Goal: Information Seeking & Learning: Learn about a topic

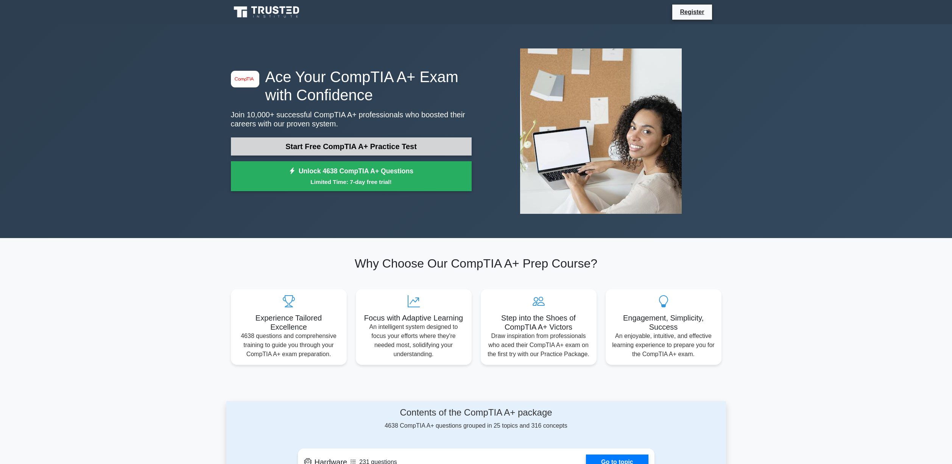
click at [297, 143] on link "Start Free CompTIA A+ Practice Test" at bounding box center [351, 146] width 241 height 18
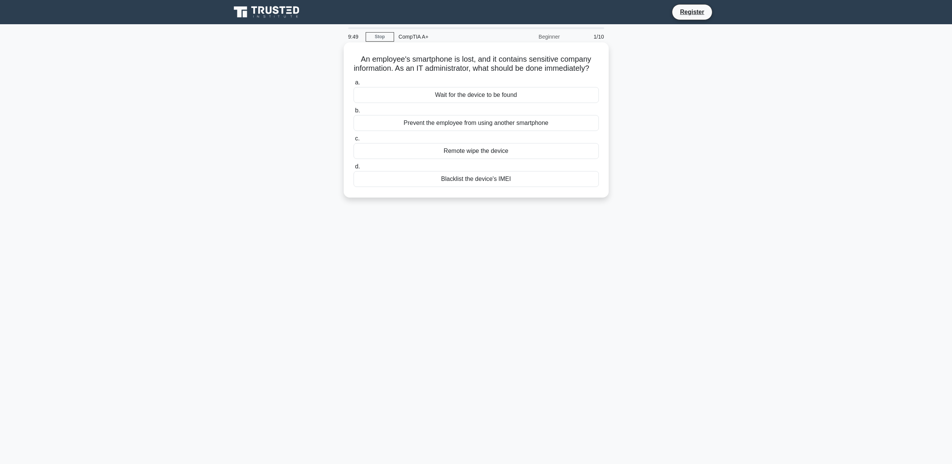
click at [483, 159] on div "Remote wipe the device" at bounding box center [476, 151] width 245 height 16
click at [354, 141] on input "c. Remote wipe the device" at bounding box center [354, 138] width 0 height 5
click at [490, 182] on div "DHCP" at bounding box center [476, 179] width 245 height 16
click at [354, 169] on input "d. DHCP" at bounding box center [354, 166] width 0 height 5
click at [478, 98] on div "Use a packet sniffer to analyze traffic on the port" at bounding box center [476, 95] width 245 height 16
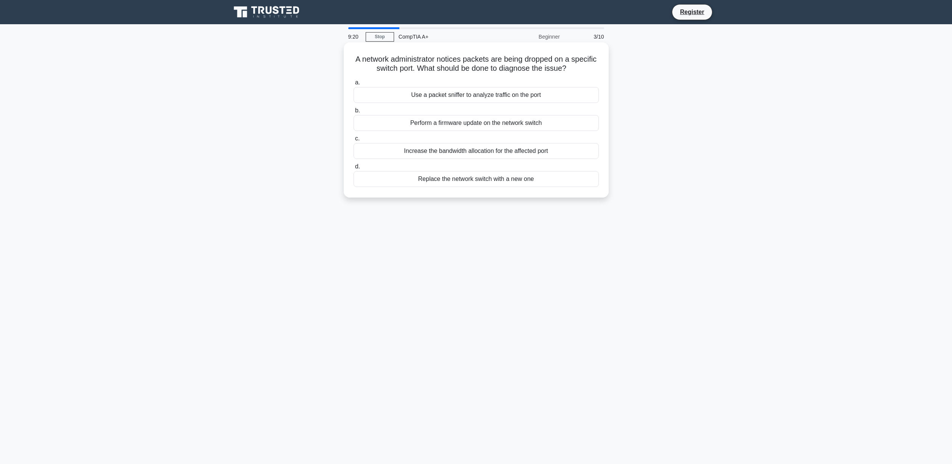
click at [354, 85] on input "a. Use a packet sniffer to analyze traffic on the port" at bounding box center [354, 82] width 0 height 5
click at [424, 96] on div "Sticky keys or faulty keyboard mechanism" at bounding box center [476, 95] width 245 height 16
click at [354, 85] on input "a. Sticky keys or faulty keyboard mechanism" at bounding box center [354, 82] width 0 height 5
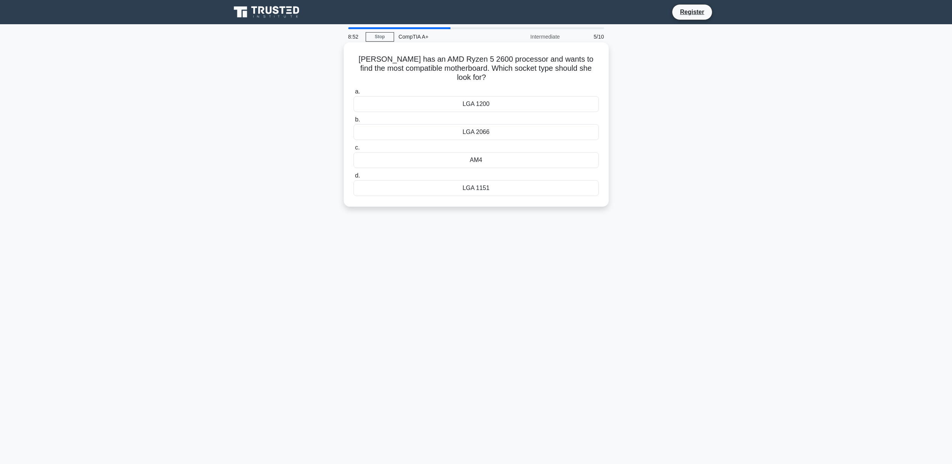
click at [491, 125] on div "LGA 2066" at bounding box center [476, 132] width 245 height 16
click at [354, 122] on input "b. LGA 2066" at bounding box center [354, 119] width 0 height 5
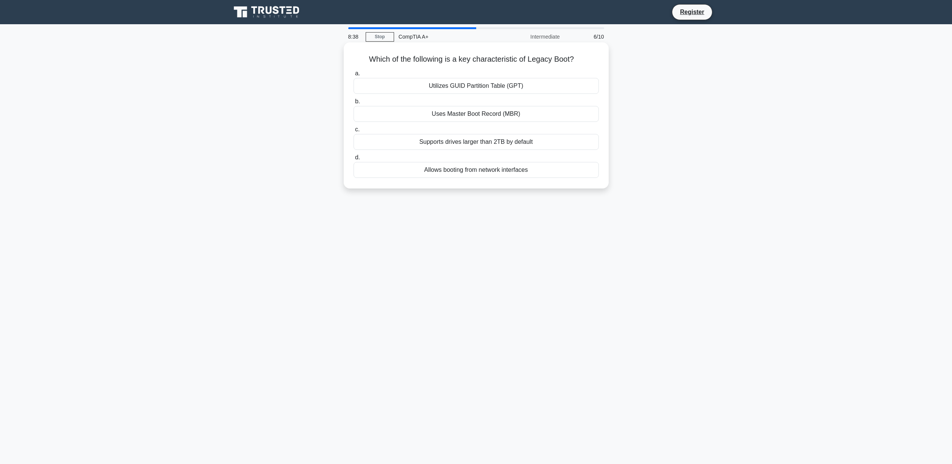
click at [472, 115] on div "Uses Master Boot Record (MBR)" at bounding box center [476, 114] width 245 height 16
click at [354, 104] on input "b. Uses Master Boot Record (MBR)" at bounding box center [354, 101] width 0 height 5
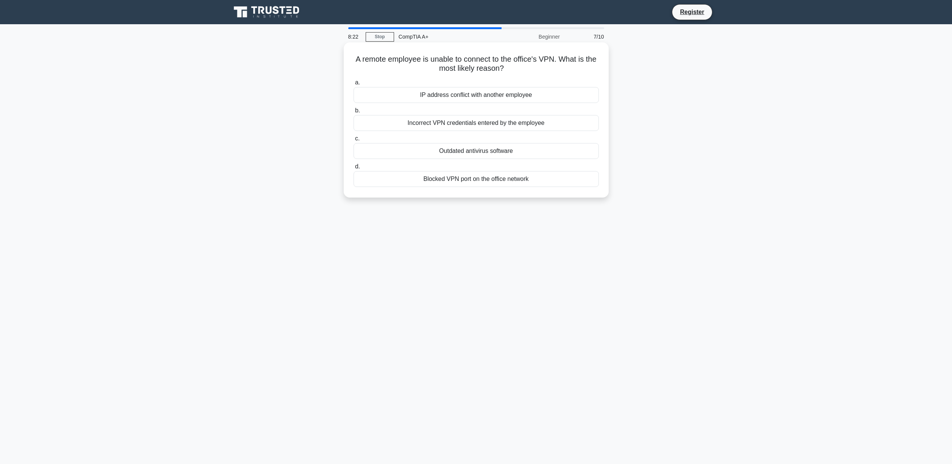
click at [477, 125] on div "Incorrect VPN credentials entered by the employee" at bounding box center [476, 123] width 245 height 16
click at [354, 113] on input "b. Incorrect VPN credentials entered by the employee" at bounding box center [354, 110] width 0 height 5
click at [453, 95] on div "Real-time mirroring of data to the client's on-premises servers" at bounding box center [476, 95] width 245 height 16
click at [354, 85] on input "a. Real-time mirroring of data to the client's on-premises servers" at bounding box center [354, 82] width 0 height 5
click at [491, 182] on div "Update or reinstall the device driver" at bounding box center [476, 179] width 245 height 16
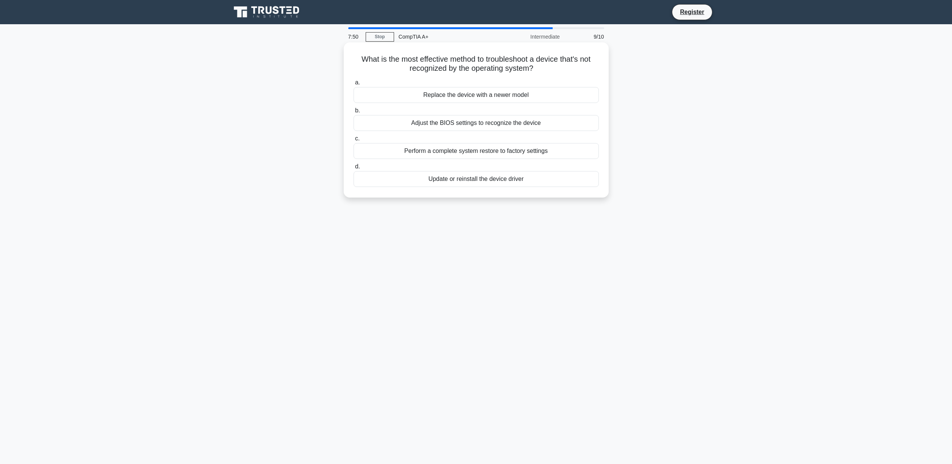
click at [354, 169] on input "d. Update or reinstall the device driver" at bounding box center [354, 166] width 0 height 5
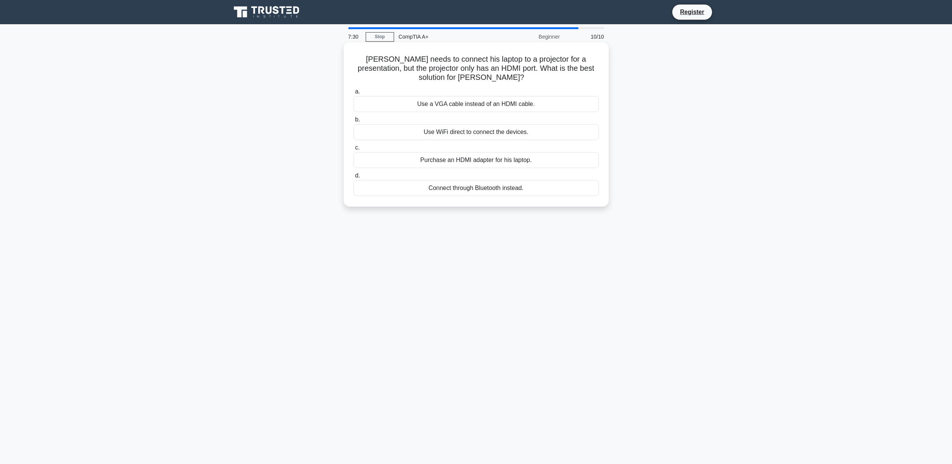
click at [501, 152] on div "Purchase an HDMI adapter for his laptop." at bounding box center [476, 160] width 245 height 16
click at [354, 150] on input "c. Purchase an HDMI adapter for his laptop." at bounding box center [354, 147] width 0 height 5
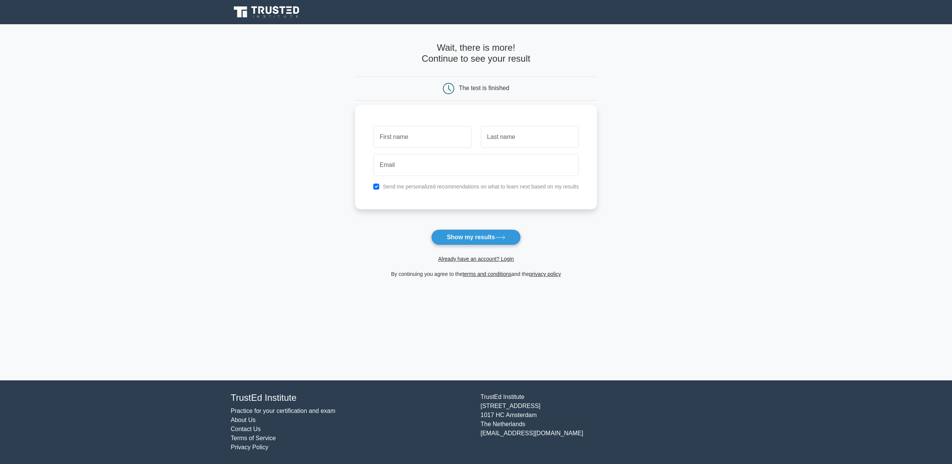
click at [455, 140] on input "text" at bounding box center [422, 137] width 98 height 22
click at [477, 233] on button "Show my results" at bounding box center [475, 237] width 89 height 16
click at [451, 144] on input "text" at bounding box center [422, 137] width 98 height 22
type input "[PERSON_NAME]"
type input "Winterot"
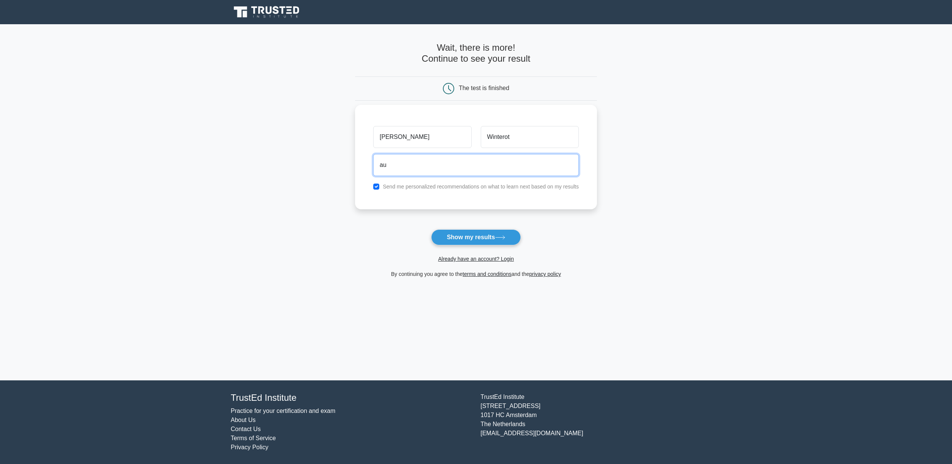
type input "aundeyrightwing@gmail.com"
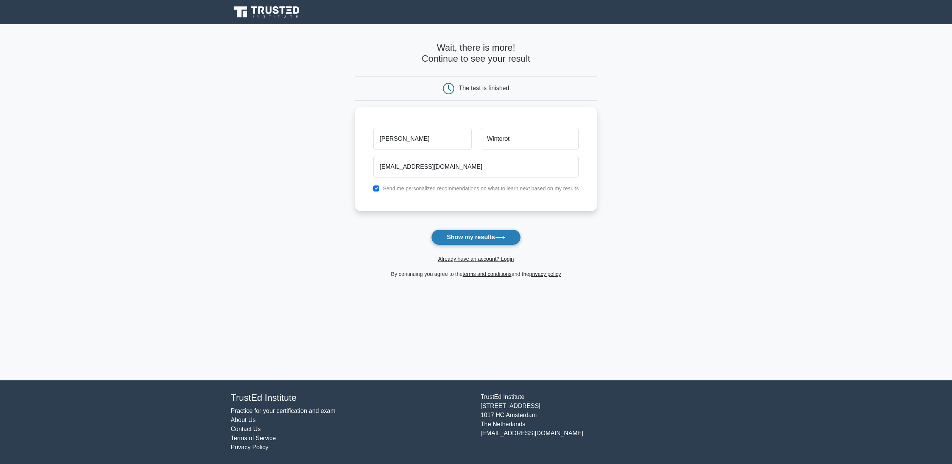
click at [478, 237] on button "Show my results" at bounding box center [475, 237] width 89 height 16
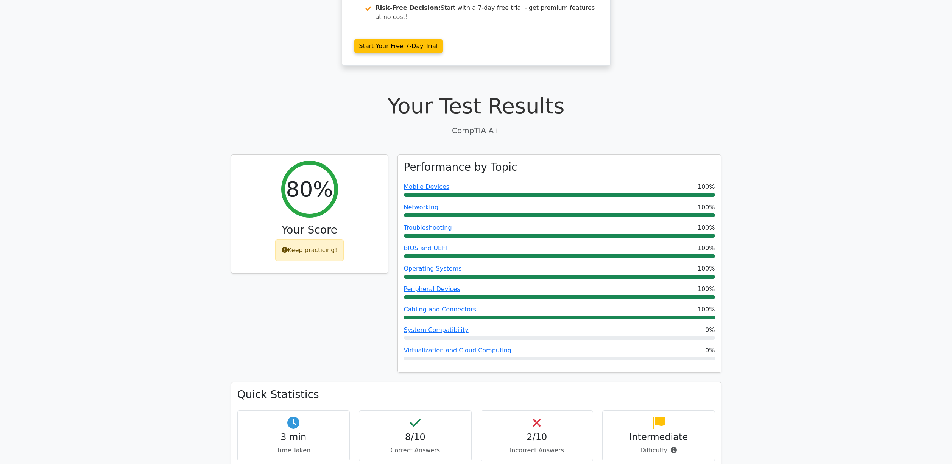
scroll to position [153, 0]
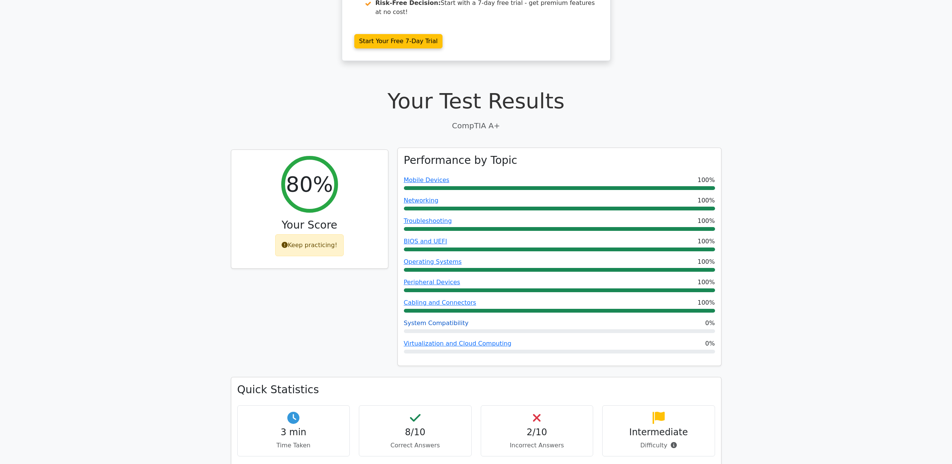
click at [449, 320] on link "System Compatibility" at bounding box center [436, 323] width 65 height 7
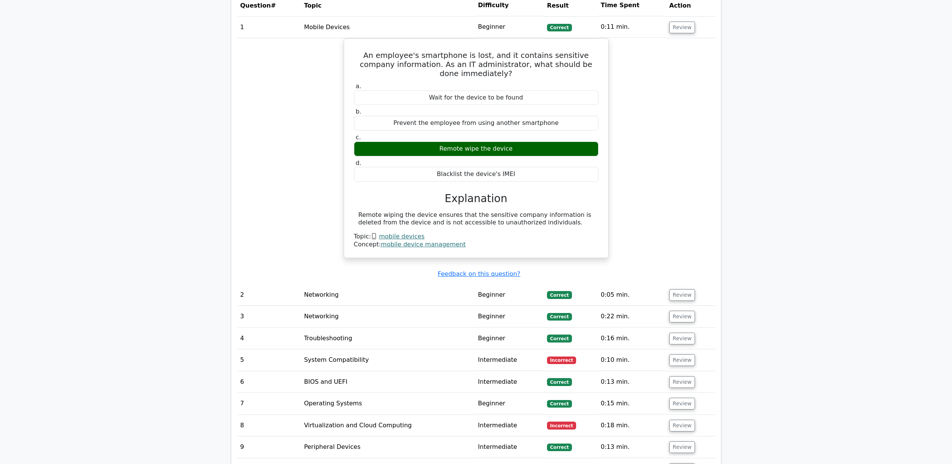
scroll to position [665, 0]
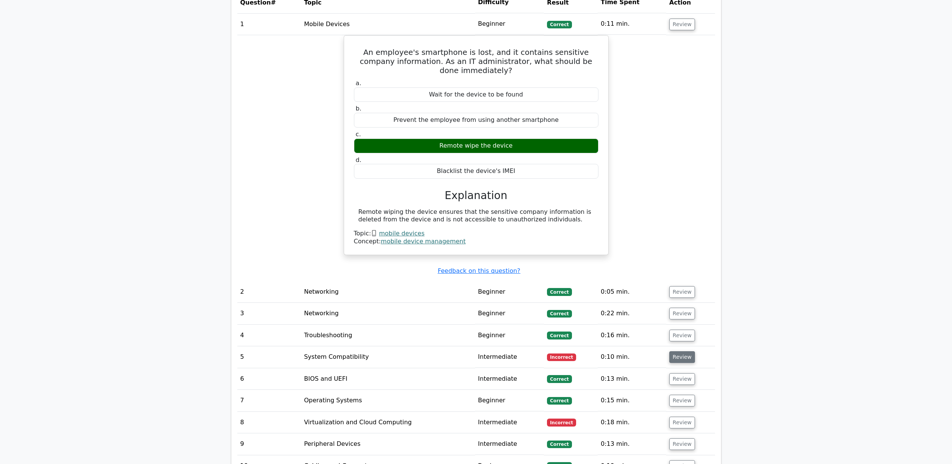
click at [679, 351] on button "Review" at bounding box center [682, 357] width 26 height 12
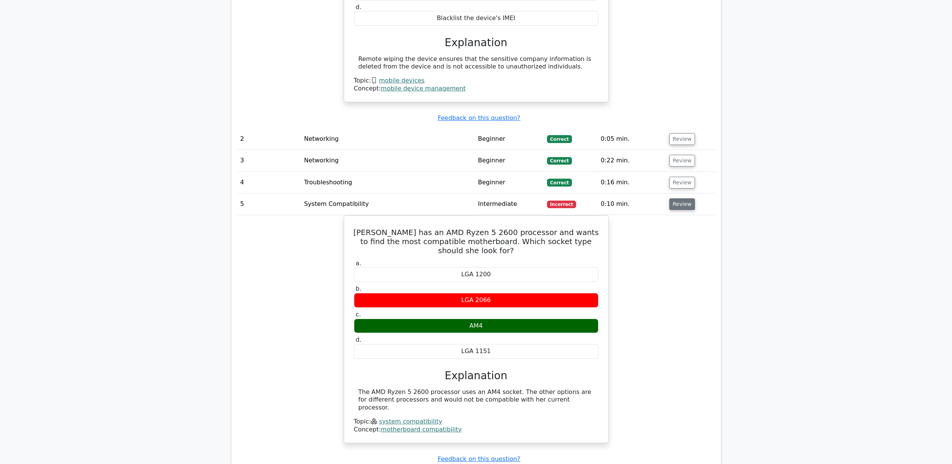
scroll to position [819, 0]
click at [679, 198] on button "Review" at bounding box center [682, 204] width 26 height 12
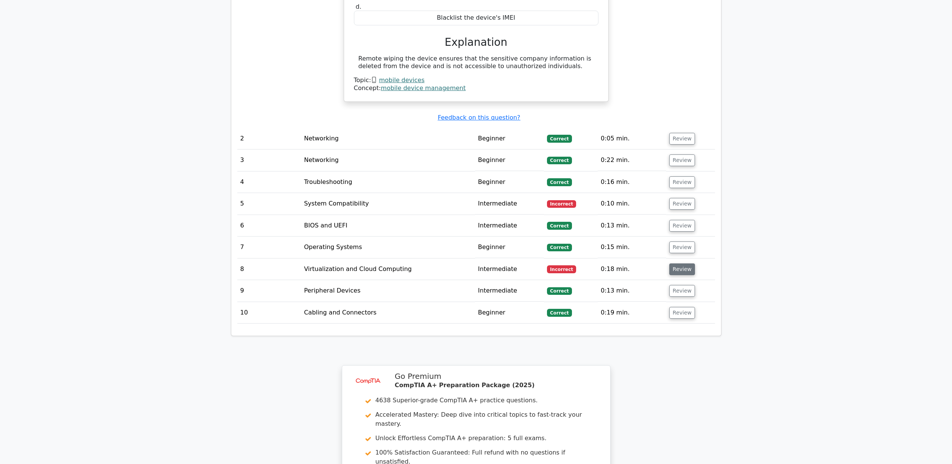
click at [680, 264] on button "Review" at bounding box center [682, 270] width 26 height 12
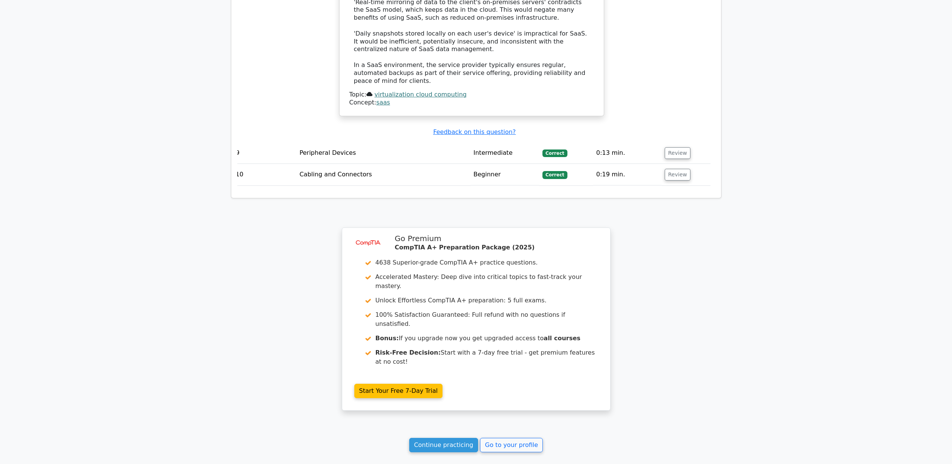
scroll to position [1399, 0]
click at [466, 437] on link "Continue practicing" at bounding box center [443, 444] width 69 height 14
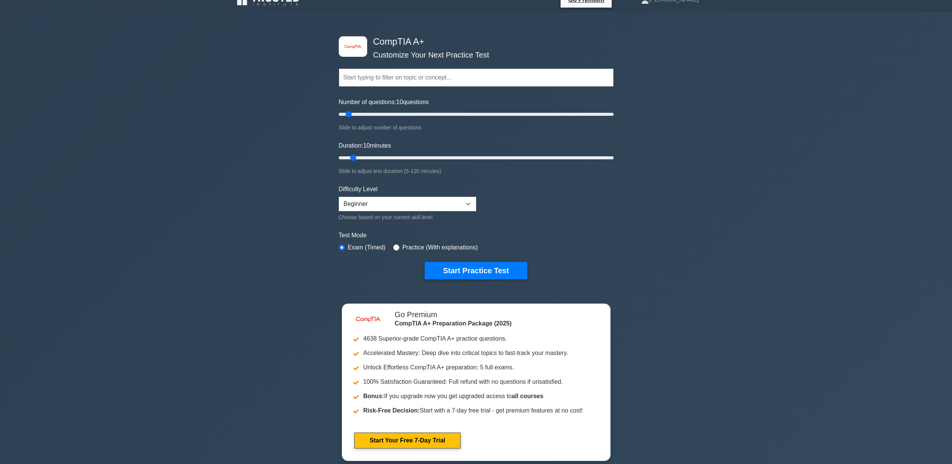
scroll to position [11, 0]
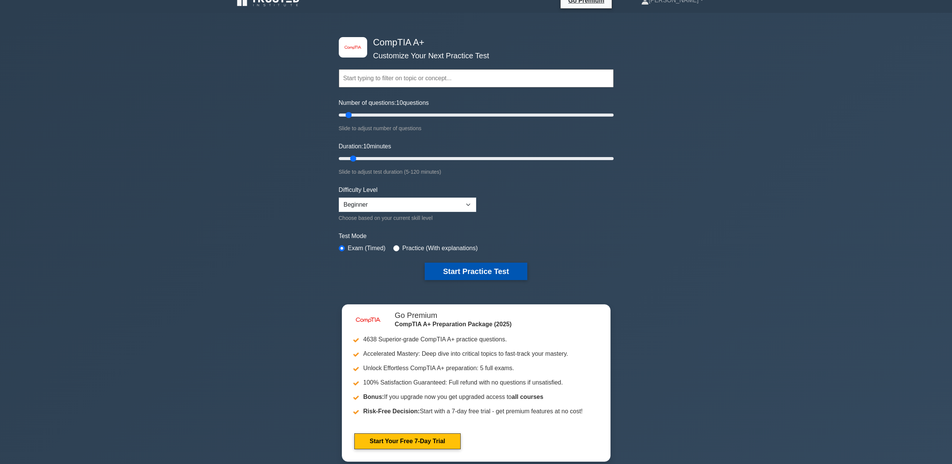
click at [491, 268] on button "Start Practice Test" at bounding box center [476, 271] width 102 height 17
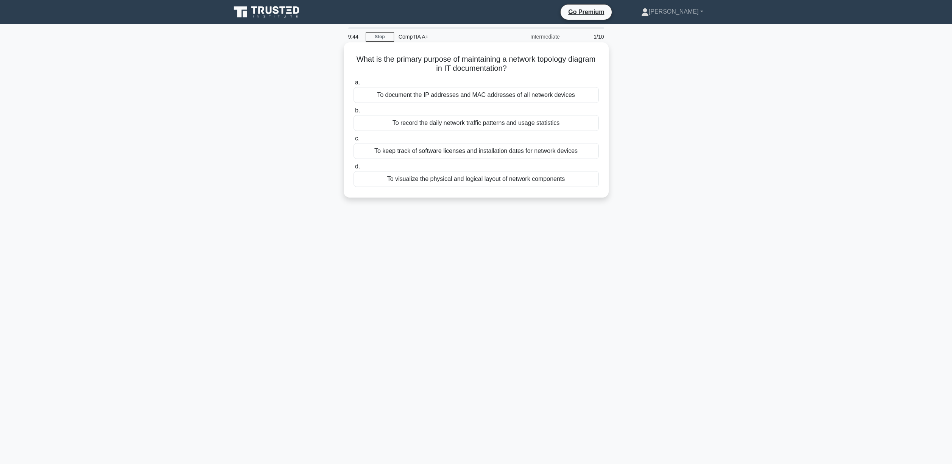
click at [444, 182] on div "To visualize the physical and logical layout of network components" at bounding box center [476, 179] width 245 height 16
click at [354, 169] on input "d. To visualize the physical and logical layout of network components" at bounding box center [354, 166] width 0 height 5
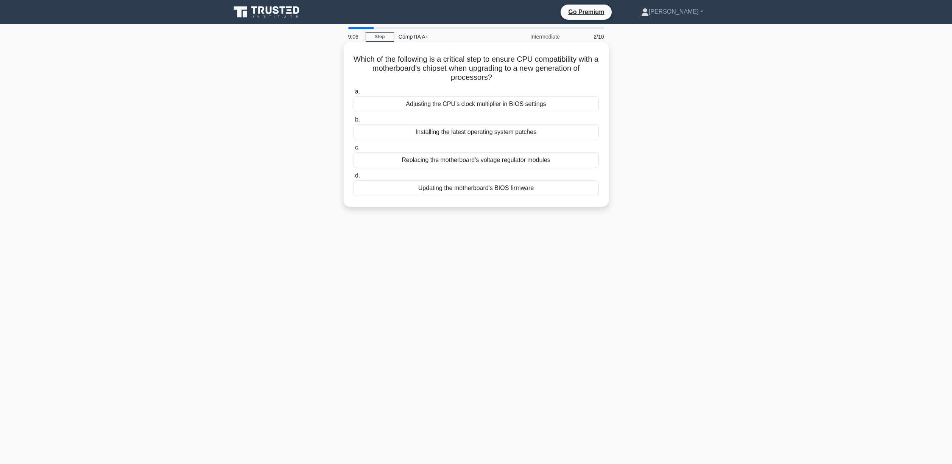
click at [422, 187] on div "Updating the motherboard's BIOS firmware" at bounding box center [476, 188] width 245 height 16
click at [354, 178] on input "d. Updating the motherboard's BIOS firmware" at bounding box center [354, 175] width 0 height 5
click at [449, 190] on div "Check the system's resource usage" at bounding box center [476, 188] width 245 height 16
click at [354, 178] on input "d. Check the system's resource usage" at bounding box center [354, 175] width 0 height 5
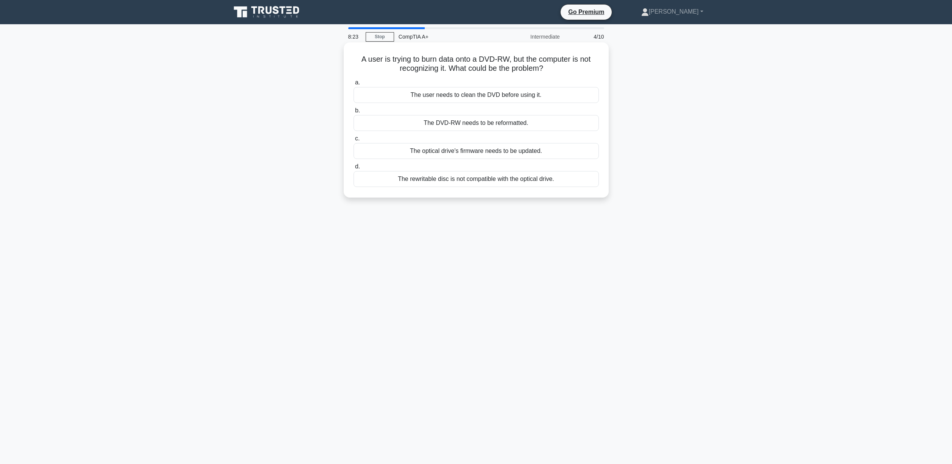
click at [457, 95] on div "The user needs to clean the DVD before using it." at bounding box center [476, 95] width 245 height 16
click at [354, 85] on input "a. The user needs to clean the DVD before using it." at bounding box center [354, 82] width 0 height 5
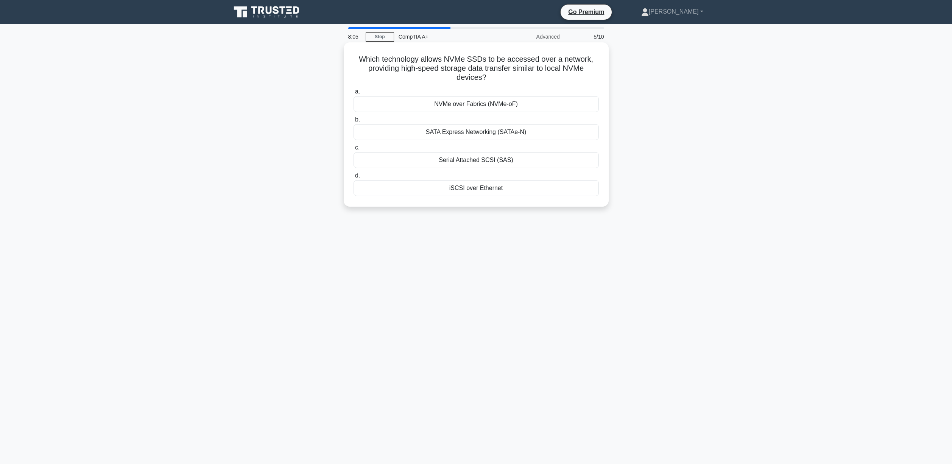
click at [474, 105] on div "NVMe over Fabrics (NVMe-oF)" at bounding box center [476, 104] width 245 height 16
click at [354, 94] on input "a. NVMe over Fabrics (NVMe-oF)" at bounding box center [354, 91] width 0 height 5
click at [459, 132] on div "FAT32" at bounding box center [476, 132] width 245 height 16
click at [354, 122] on input "b. FAT32" at bounding box center [354, 119] width 0 height 5
click at [443, 161] on div "Implement a temporary IP blocking mechanism" at bounding box center [476, 160] width 245 height 16
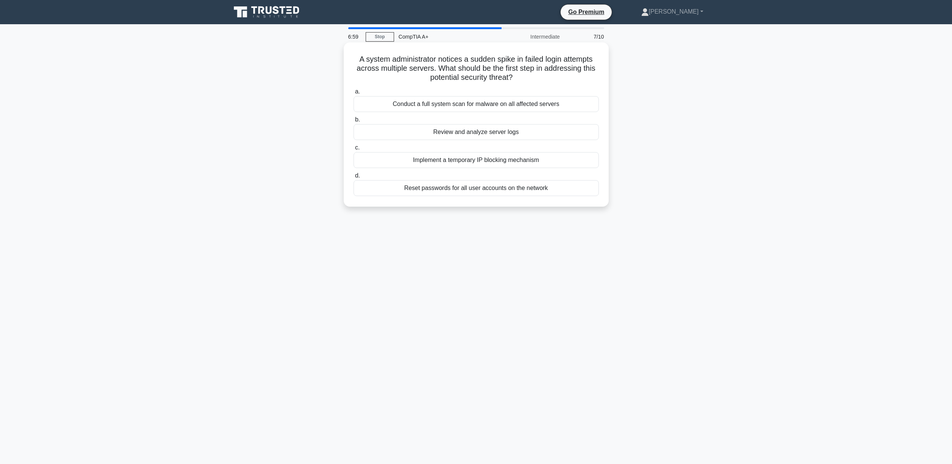
click at [354, 150] on input "c. Implement a temporary IP blocking mechanism" at bounding box center [354, 147] width 0 height 5
click at [459, 130] on div "Calibrate the sensor" at bounding box center [476, 132] width 245 height 16
click at [354, 122] on input "b. Calibrate the sensor" at bounding box center [354, 119] width 0 height 5
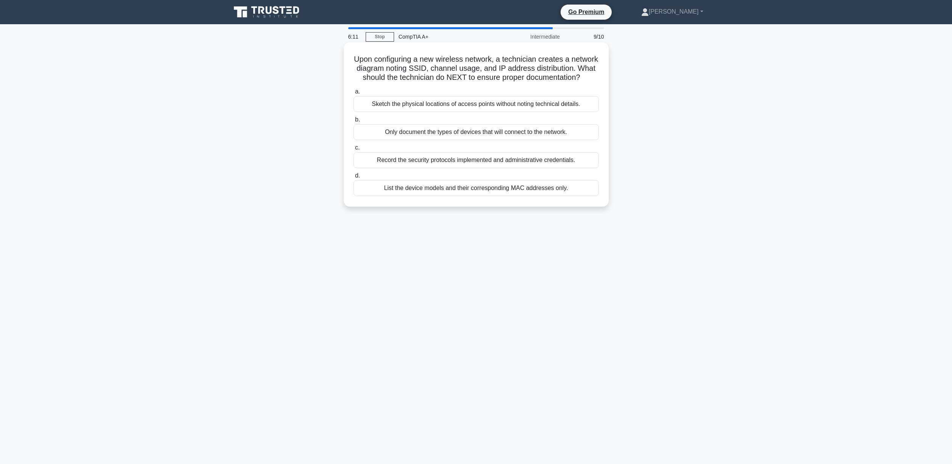
click at [435, 192] on div "List the device models and their corresponding MAC addresses only." at bounding box center [476, 188] width 245 height 16
click at [354, 178] on input "d. List the device models and their corresponding MAC addresses only." at bounding box center [354, 175] width 0 height 5
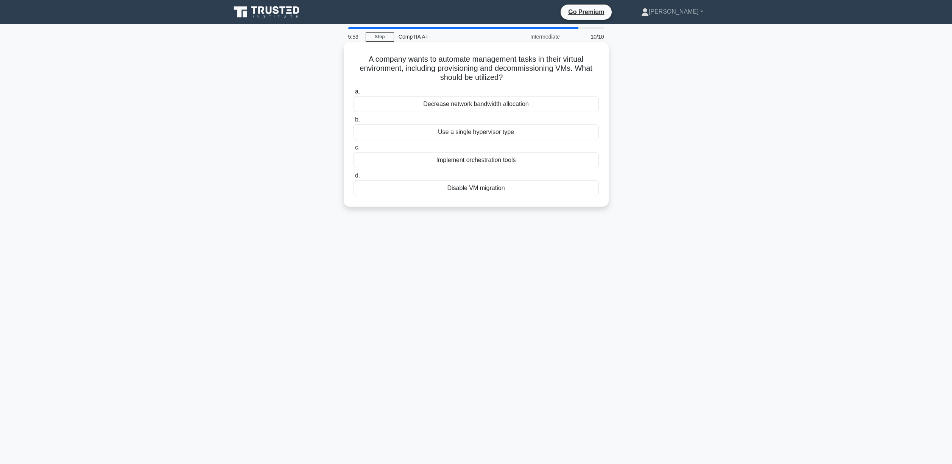
click at [470, 105] on div "Decrease network bandwidth allocation" at bounding box center [476, 104] width 245 height 16
click at [354, 94] on input "a. Decrease network bandwidth allocation" at bounding box center [354, 91] width 0 height 5
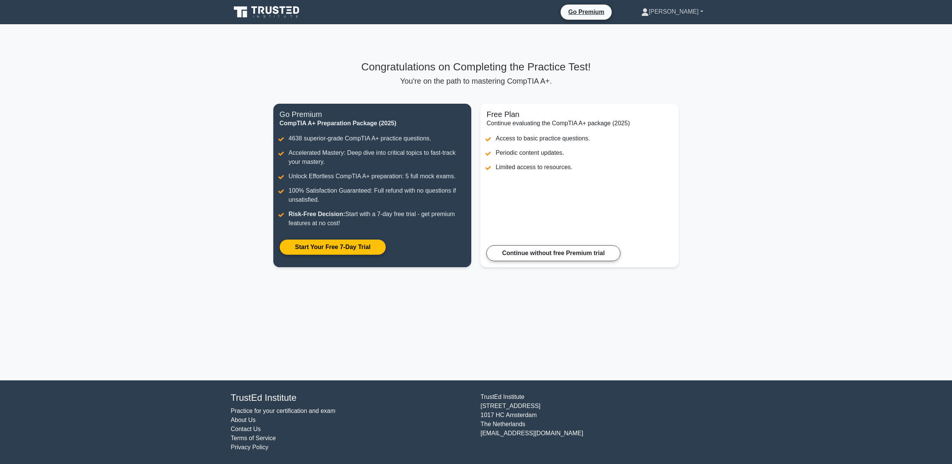
click at [692, 14] on link "[PERSON_NAME]" at bounding box center [672, 11] width 98 height 15
click at [671, 26] on link "Profile" at bounding box center [654, 29] width 60 height 12
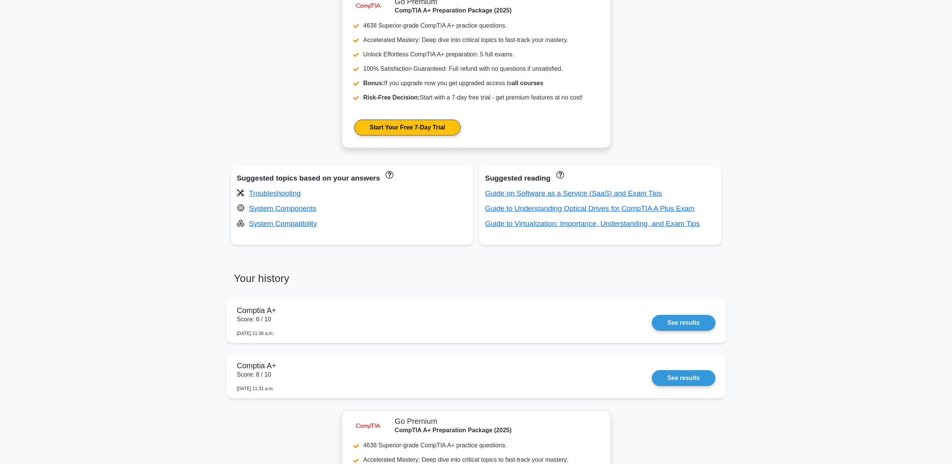
scroll to position [360, 0]
click at [671, 323] on link "See results" at bounding box center [683, 321] width 63 height 16
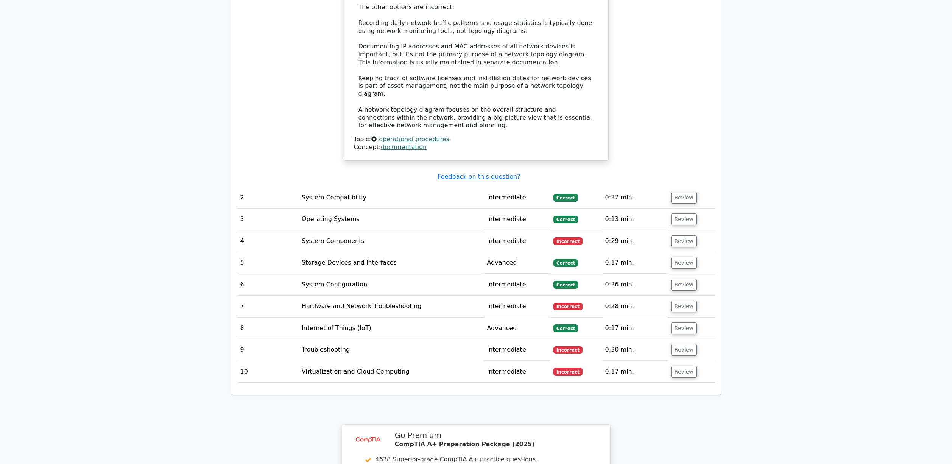
scroll to position [995, 0]
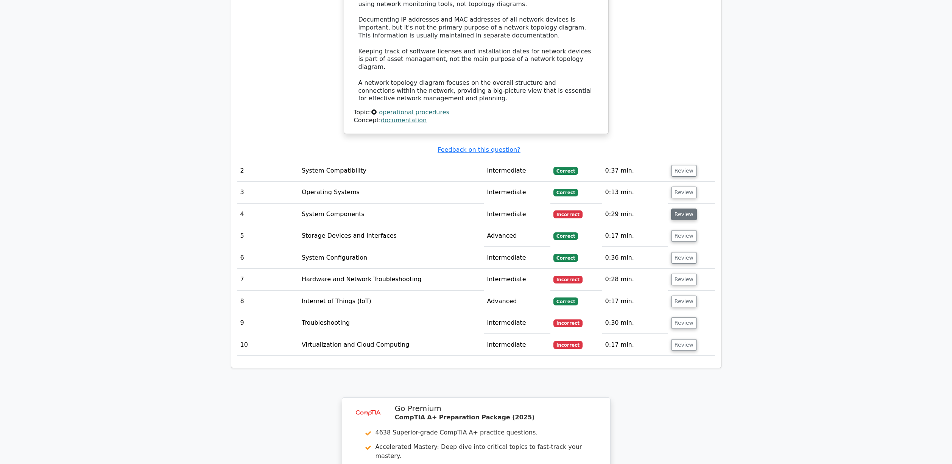
click at [682, 209] on button "Review" at bounding box center [684, 215] width 26 height 12
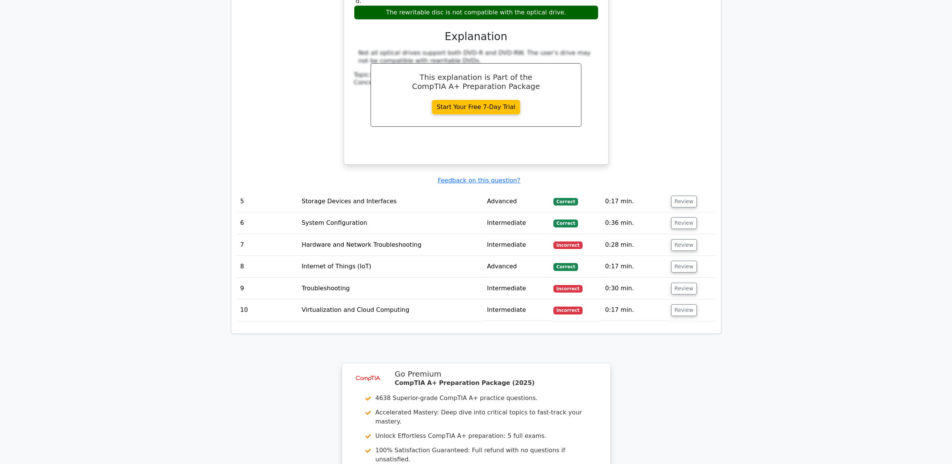
scroll to position [1335, 0]
click at [685, 282] on button "Review" at bounding box center [684, 288] width 26 height 12
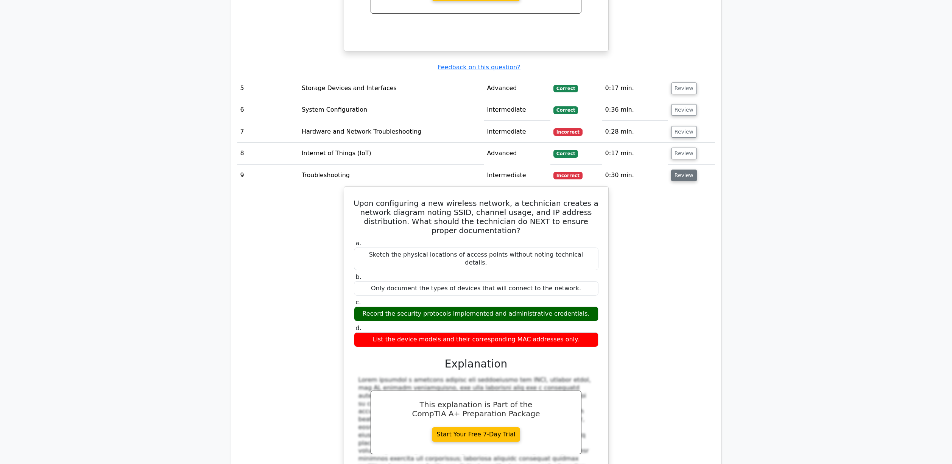
scroll to position [1455, 0]
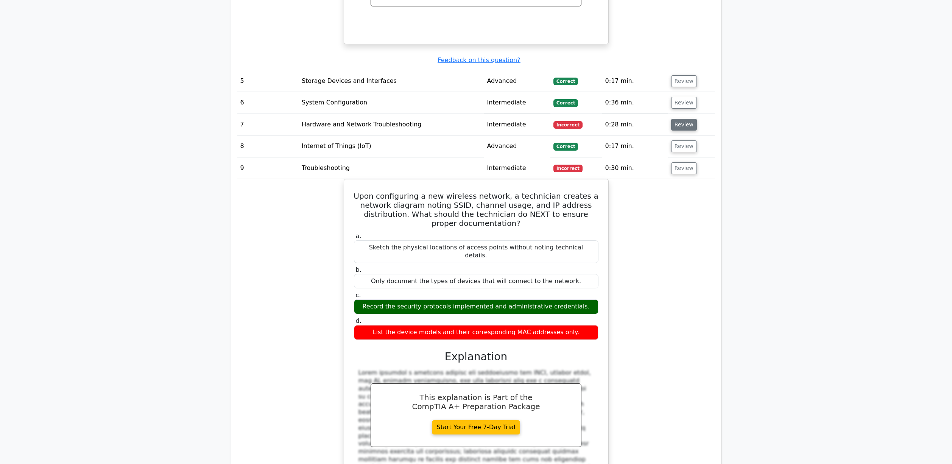
click at [678, 119] on button "Review" at bounding box center [684, 125] width 26 height 12
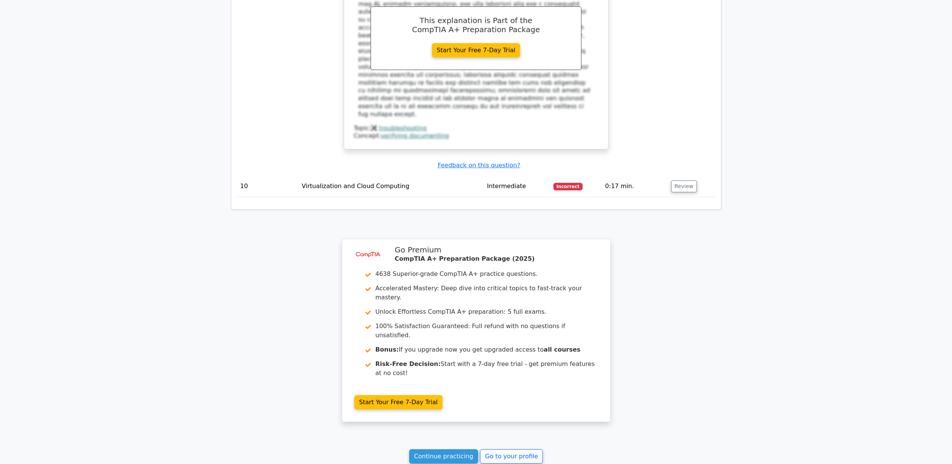
scroll to position [2338, 0]
